Goal: Transaction & Acquisition: Purchase product/service

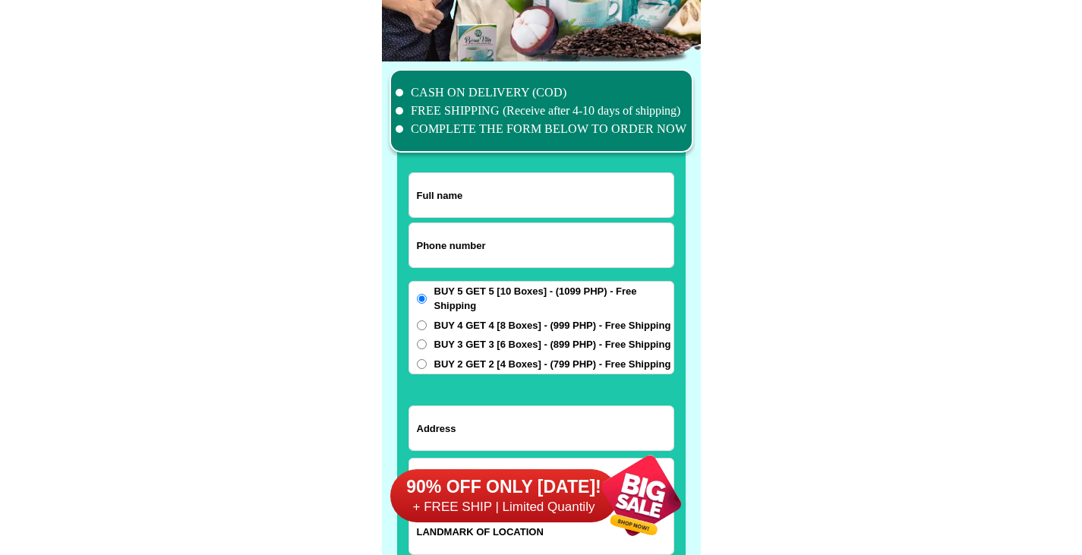
scroll to position [11774, 0]
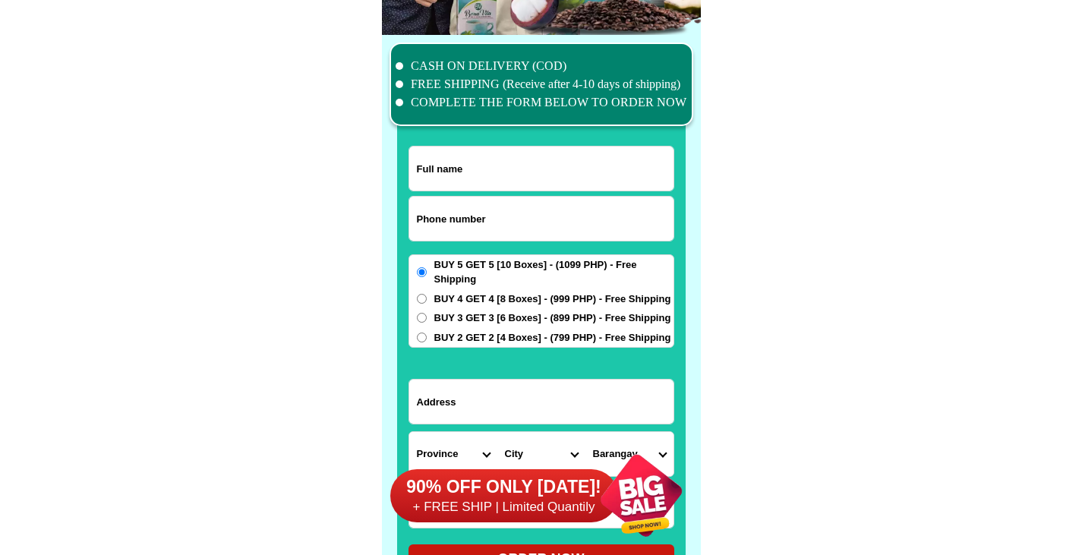
click at [500, 164] on input "Input full_name" at bounding box center [541, 169] width 264 height 44
click at [498, 405] on input "Input address" at bounding box center [541, 402] width 264 height 44
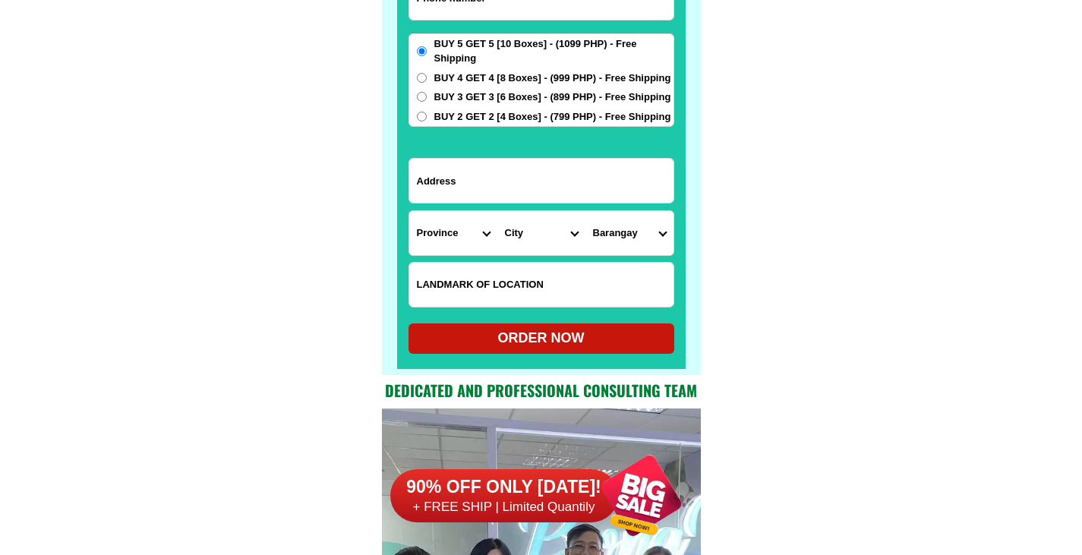
scroll to position [12002, 0]
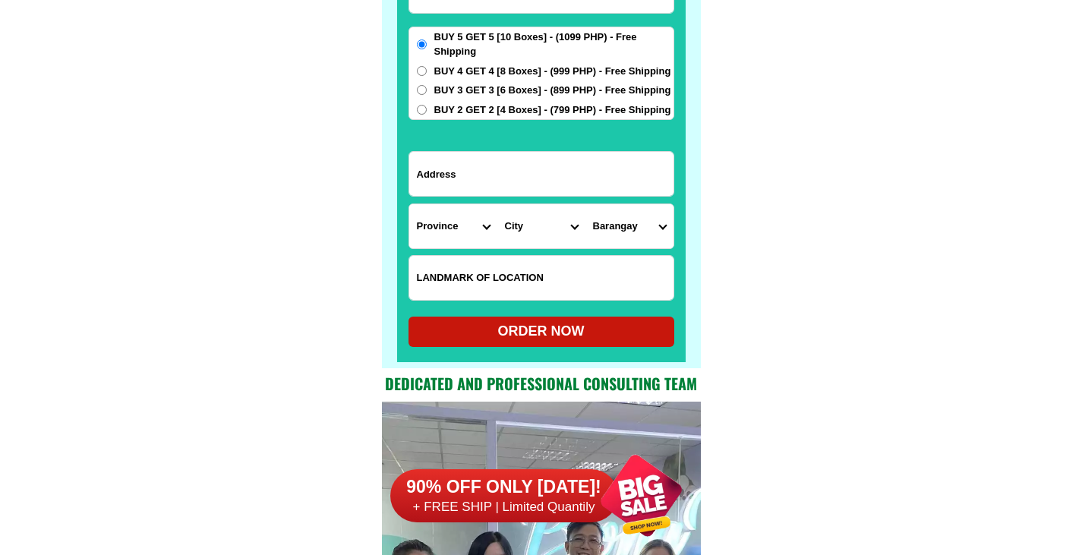
click at [551, 327] on div "ORDER NOW" at bounding box center [542, 331] width 266 height 21
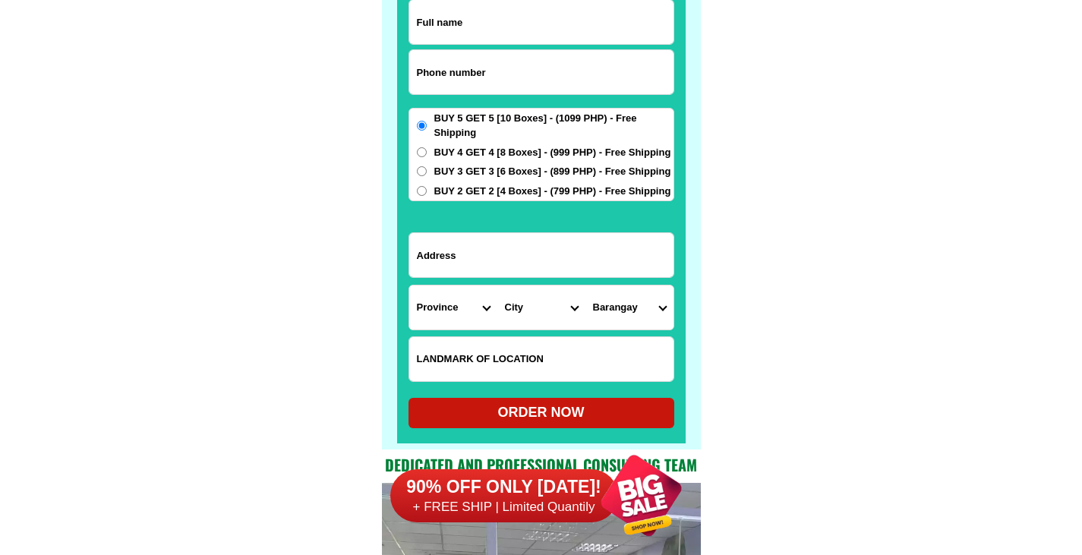
click at [545, 412] on div "ORDER NOW" at bounding box center [542, 413] width 266 height 21
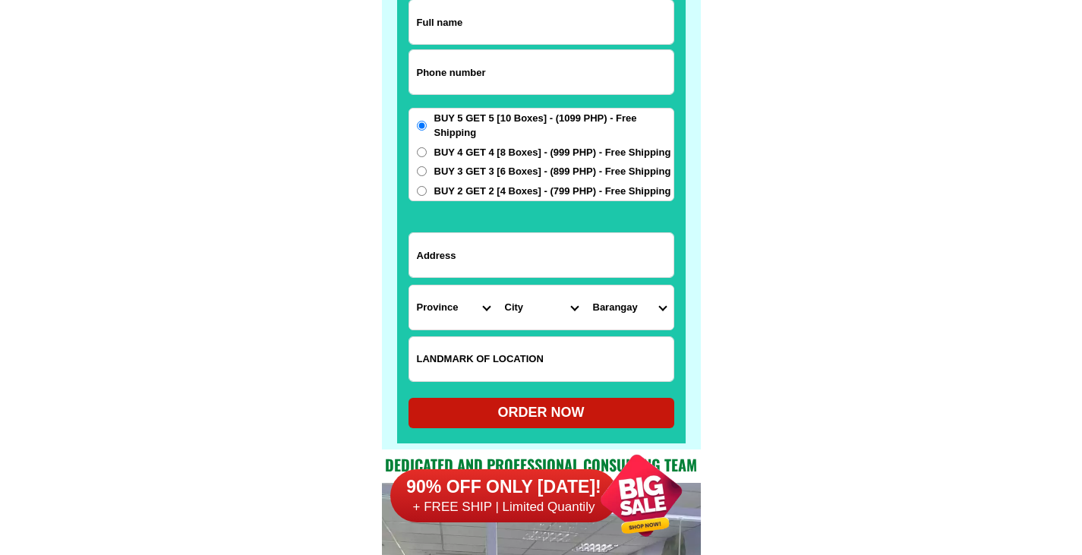
click at [543, 412] on div "ORDER NOW" at bounding box center [542, 413] width 266 height 21
click at [634, 411] on div "ORDER NOW" at bounding box center [542, 413] width 266 height 21
click at [433, 129] on label "BUY 5 GET 5 [10 Boxes] - (1099 PHP) - Free Shipping" at bounding box center [541, 126] width 264 height 30
click at [427, 129] on input "BUY 5 GET 5 [10 Boxes] - (1099 PHP) - Free Shipping" at bounding box center [422, 126] width 10 height 10
click at [485, 27] on input "Input full_name" at bounding box center [541, 22] width 264 height 44
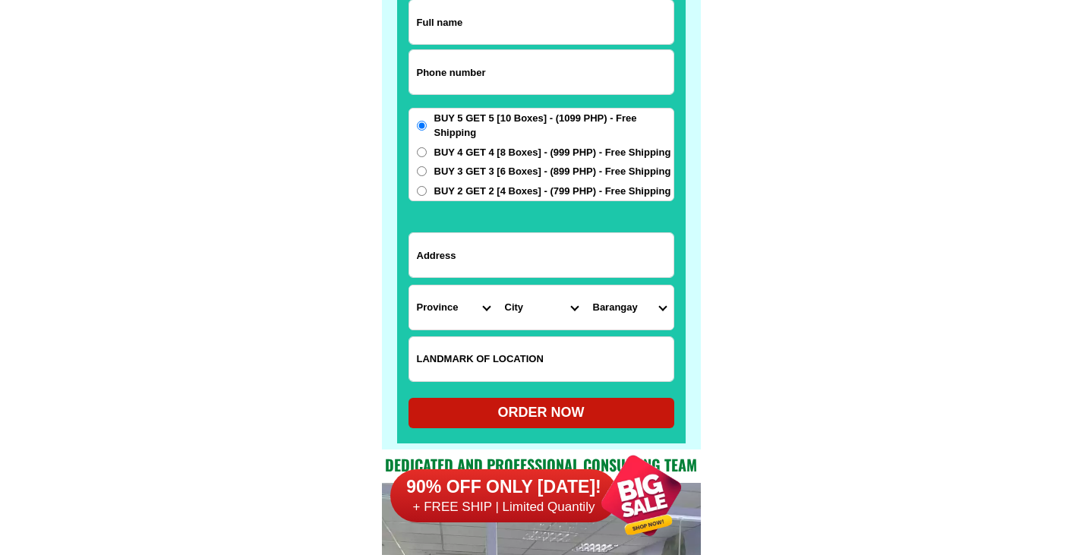
click at [514, 409] on div "ORDER NOW" at bounding box center [542, 413] width 266 height 21
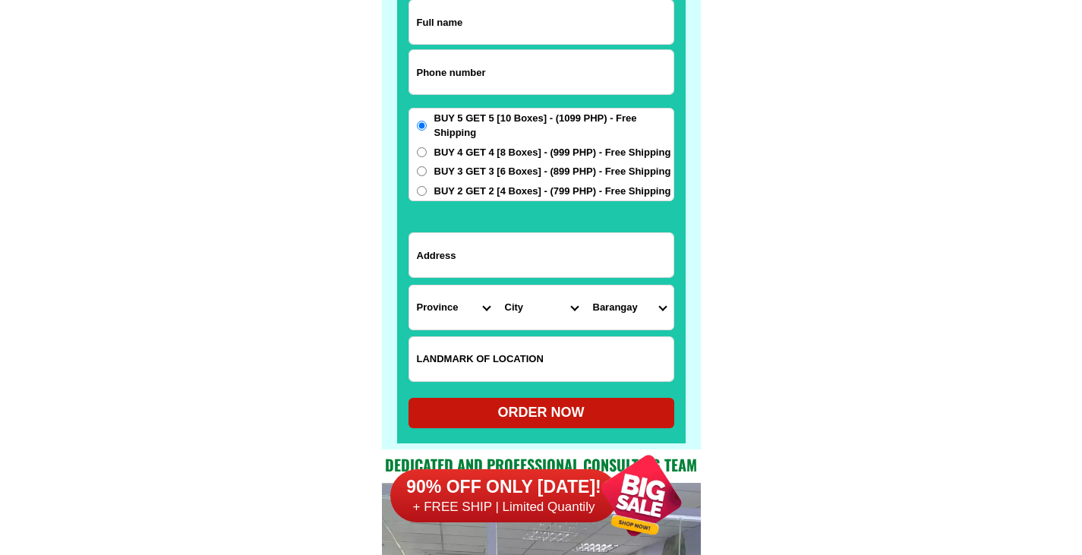
click at [591, 409] on div "ORDER NOW" at bounding box center [542, 413] width 266 height 21
drag, startPoint x: 586, startPoint y: 407, endPoint x: 588, endPoint y: 421, distance: 13.9
click at [586, 413] on div "ORDER NOW" at bounding box center [542, 413] width 266 height 21
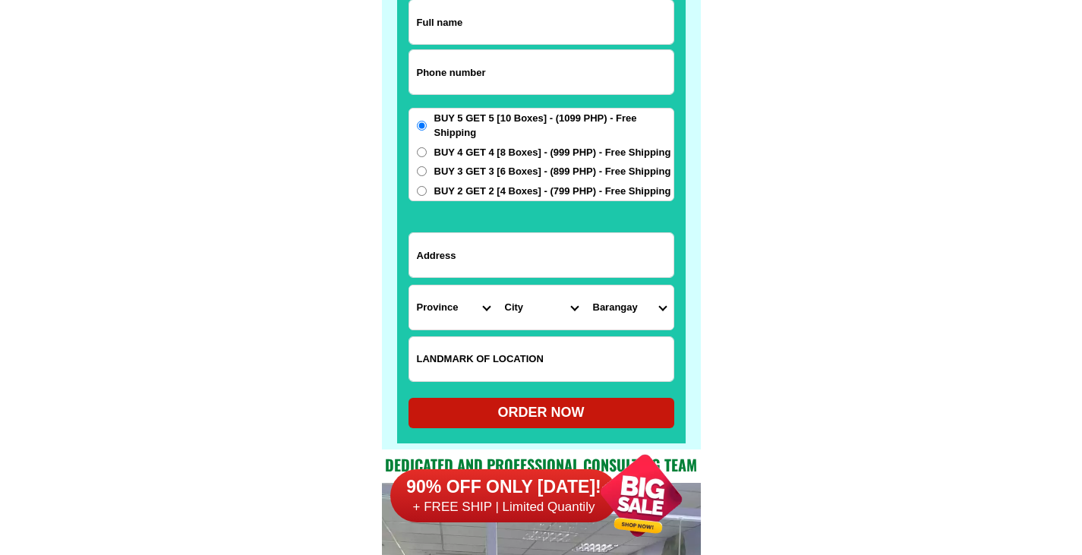
click at [589, 421] on div "ORDER NOW" at bounding box center [542, 413] width 266 height 21
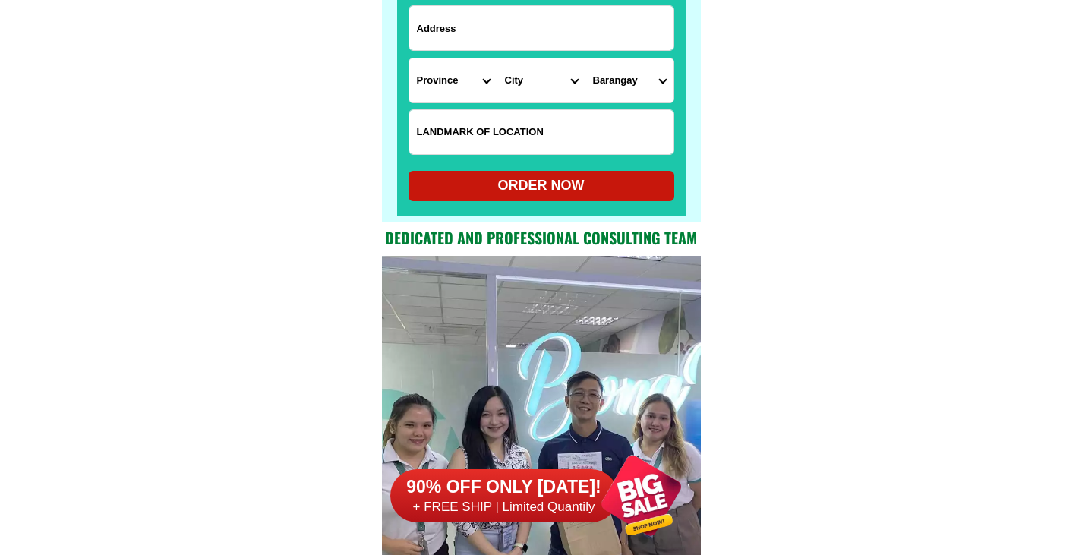
scroll to position [12149, 0]
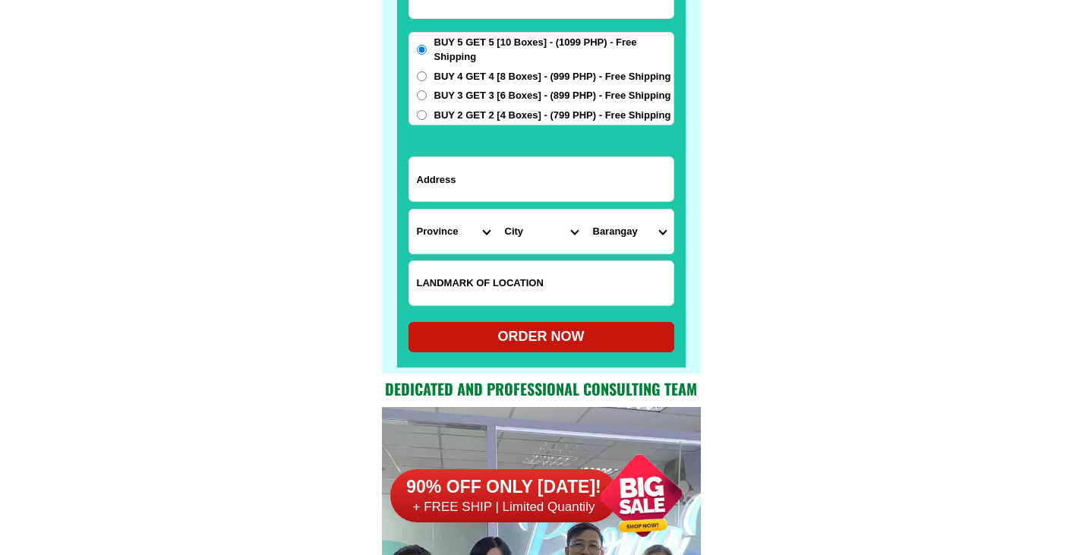
click at [514, 333] on div "ORDER NOW" at bounding box center [542, 337] width 266 height 21
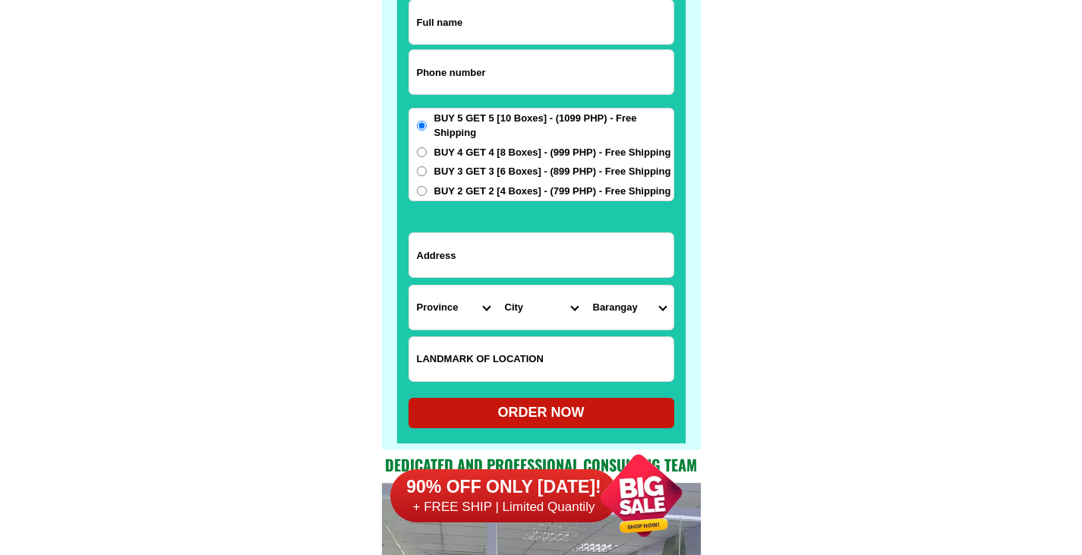
click at [498, 254] on input "Input address" at bounding box center [541, 255] width 264 height 44
click at [439, 419] on div "ORDER NOW" at bounding box center [542, 413] width 266 height 21
click at [548, 413] on div "ORDER NOW" at bounding box center [542, 413] width 266 height 21
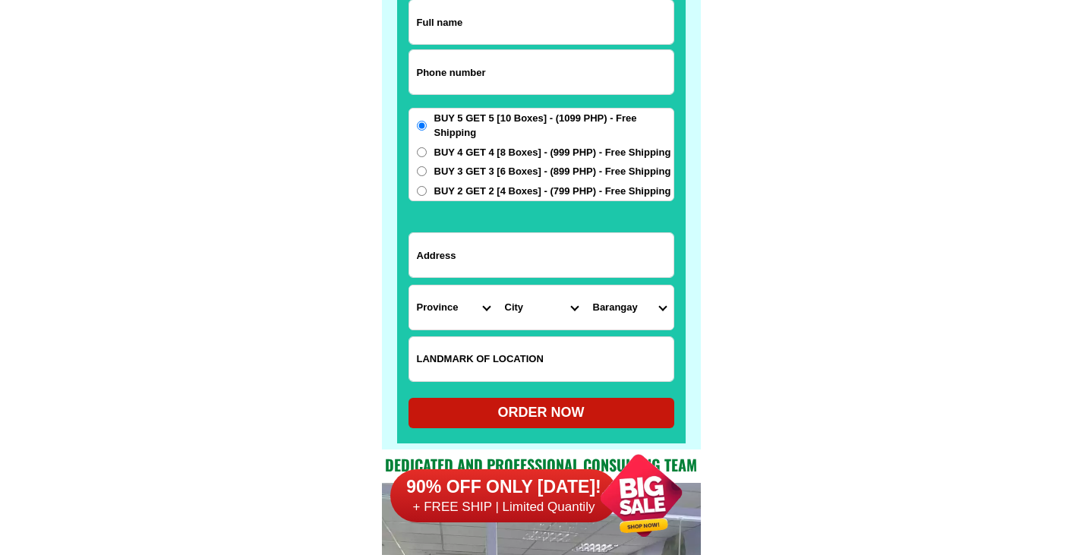
click at [548, 413] on div "ORDER NOW" at bounding box center [542, 413] width 266 height 21
click at [611, 418] on div "ORDER NOW" at bounding box center [542, 413] width 266 height 21
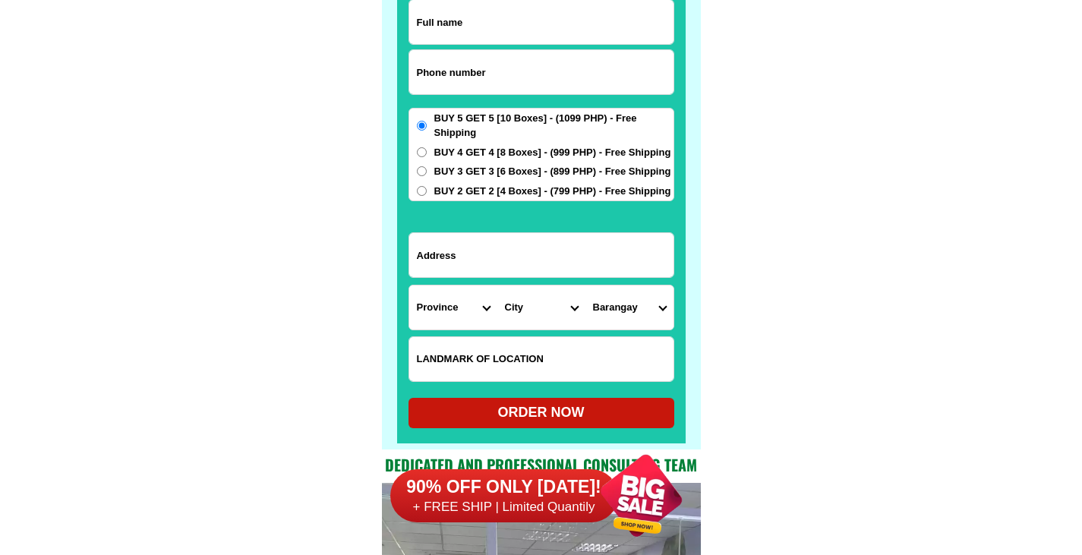
click at [611, 418] on div "ORDER NOW" at bounding box center [542, 413] width 266 height 21
radio input "true"
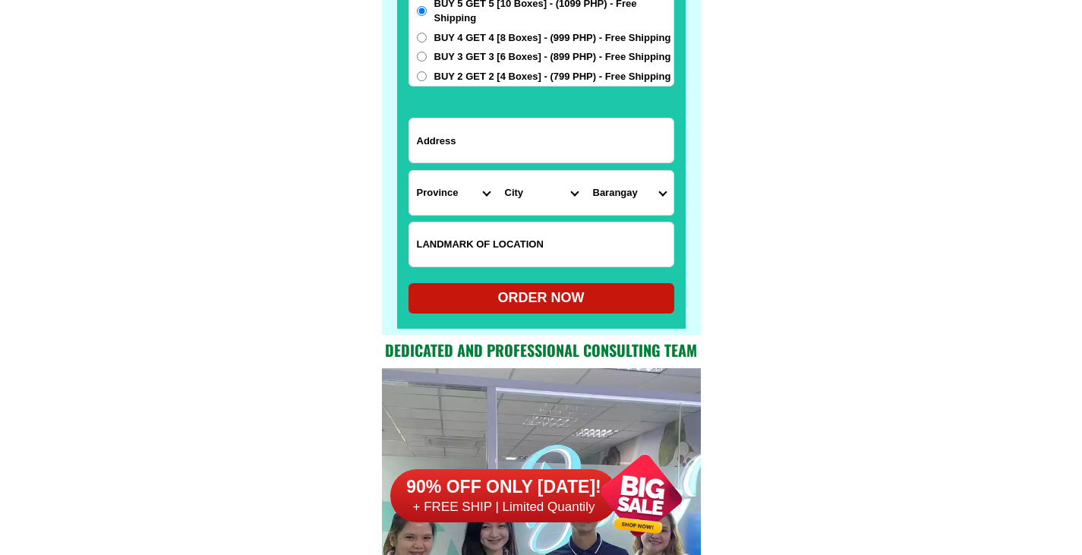
scroll to position [12073, 0]
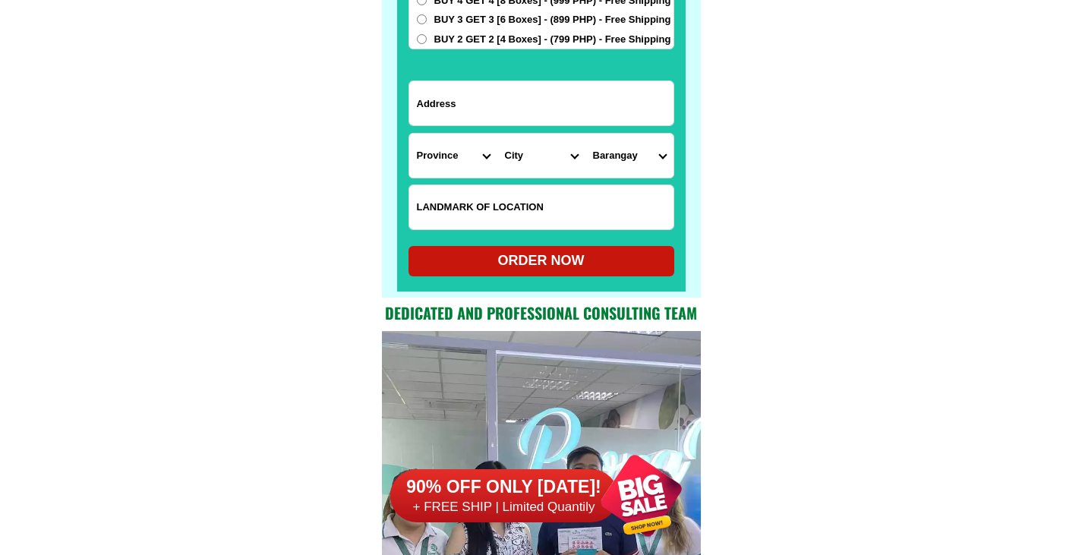
click at [568, 483] on h6 "90% OFF ONLY [DATE]!" at bounding box center [504, 487] width 228 height 23
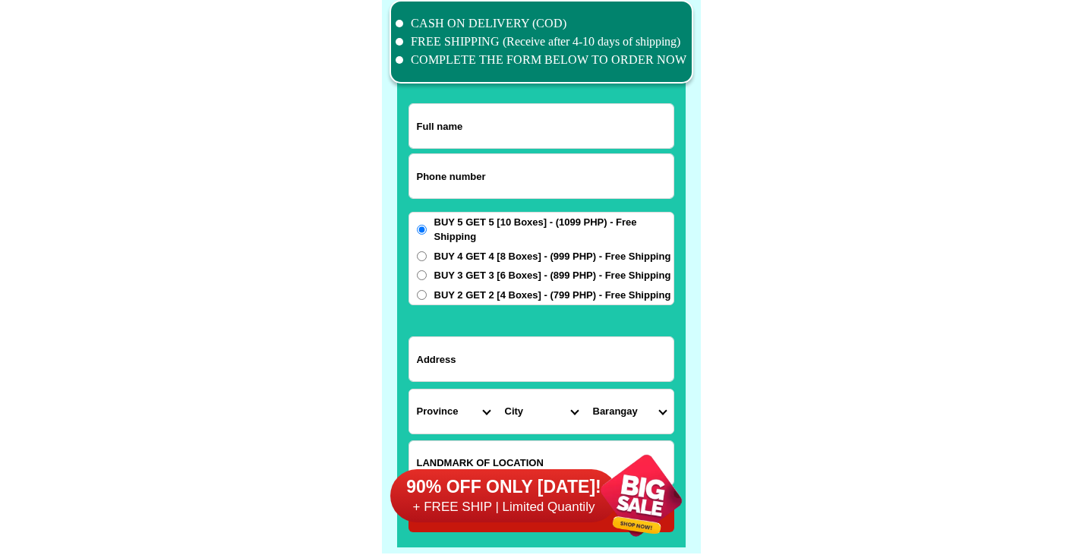
scroll to position [11809, 0]
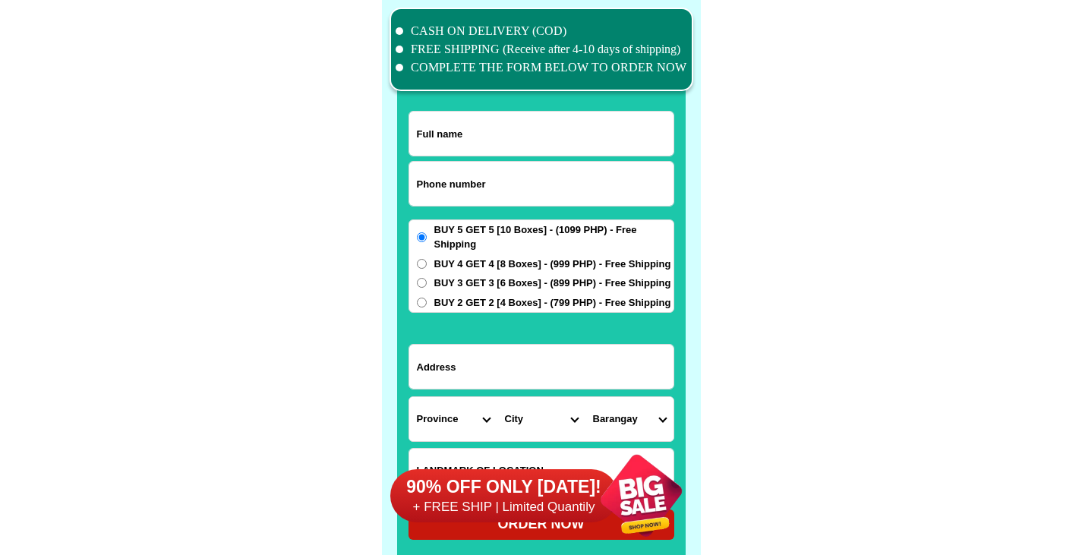
click at [659, 496] on div at bounding box center [641, 495] width 119 height 119
